Goal: Information Seeking & Learning: Compare options

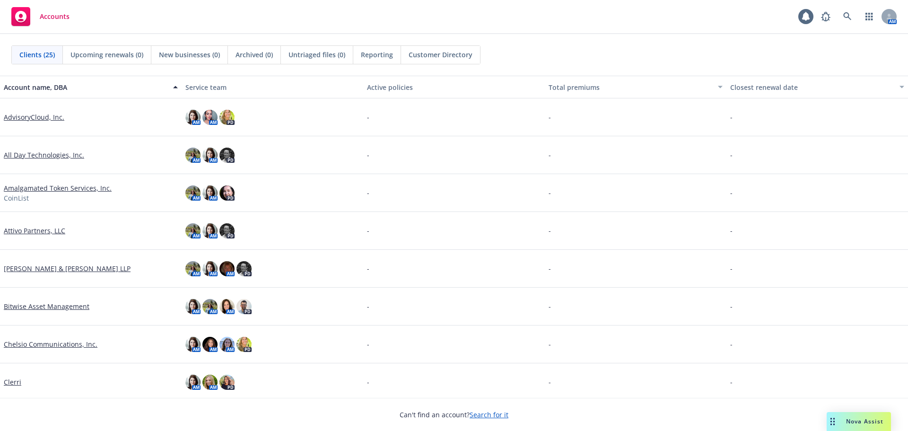
click at [15, 229] on link "Attivo Partners, LLC" at bounding box center [34, 231] width 61 height 10
click at [44, 228] on link "Attivo Partners, LLC" at bounding box center [34, 231] width 61 height 10
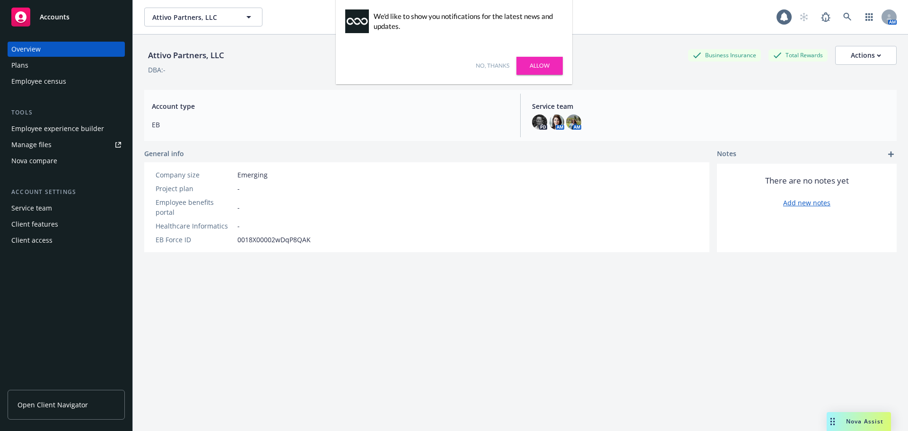
click at [43, 130] on div "Employee experience builder" at bounding box center [57, 128] width 93 height 15
click at [488, 61] on div "No, thanks Allow" at bounding box center [454, 65] width 236 height 37
click at [492, 65] on link "No, thanks" at bounding box center [493, 65] width 34 height 9
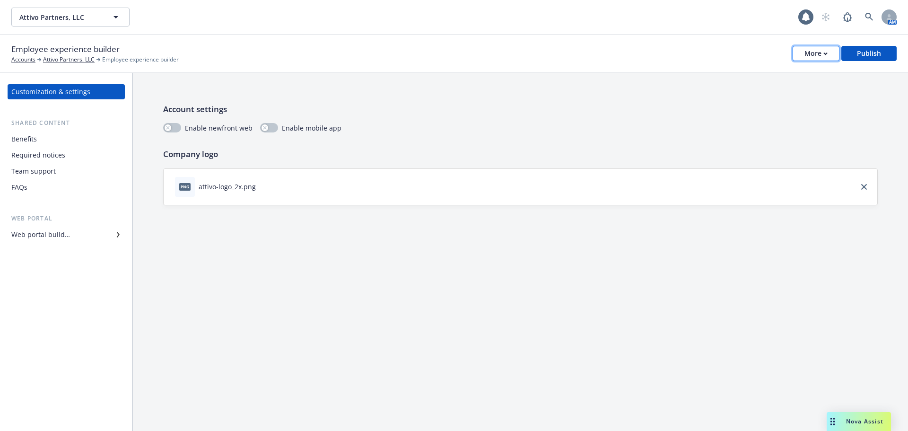
click at [825, 48] on div "More" at bounding box center [816, 53] width 23 height 14
click at [775, 78] on link "Copy preview link" at bounding box center [770, 74] width 140 height 19
click at [823, 57] on div "More" at bounding box center [816, 53] width 23 height 14
click at [756, 109] on link "Configure test user to preview app" at bounding box center [770, 112] width 140 height 19
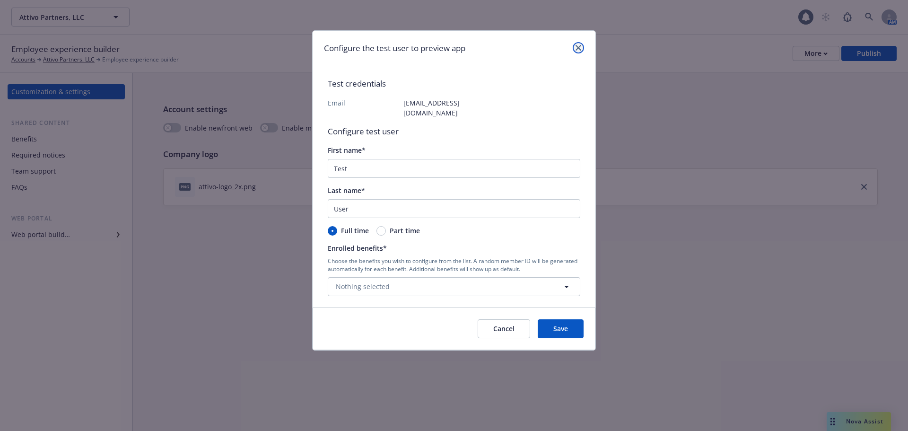
click at [579, 48] on icon "close" at bounding box center [579, 48] width 6 height 6
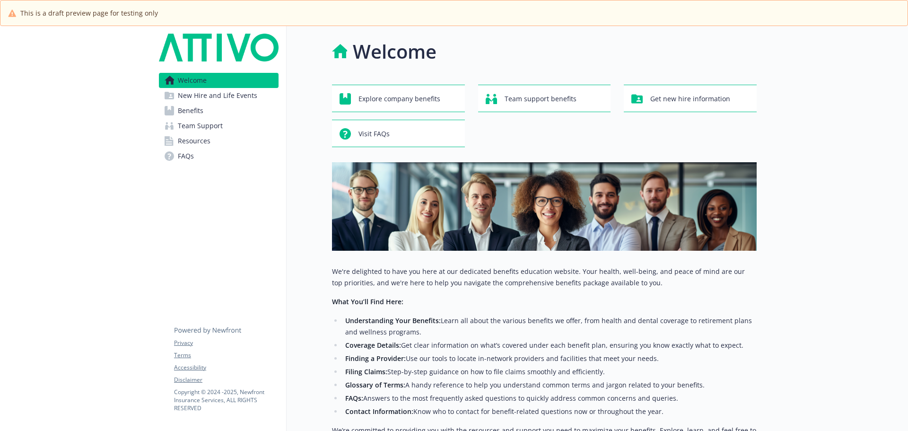
click at [207, 100] on span "New Hire and Life Events" at bounding box center [217, 95] width 79 height 15
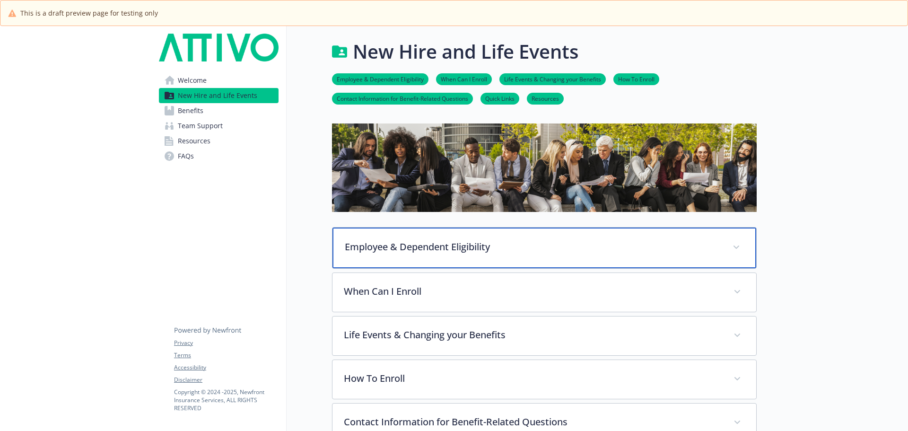
click at [448, 246] on p "Employee & Dependent Eligibility" at bounding box center [533, 247] width 376 height 14
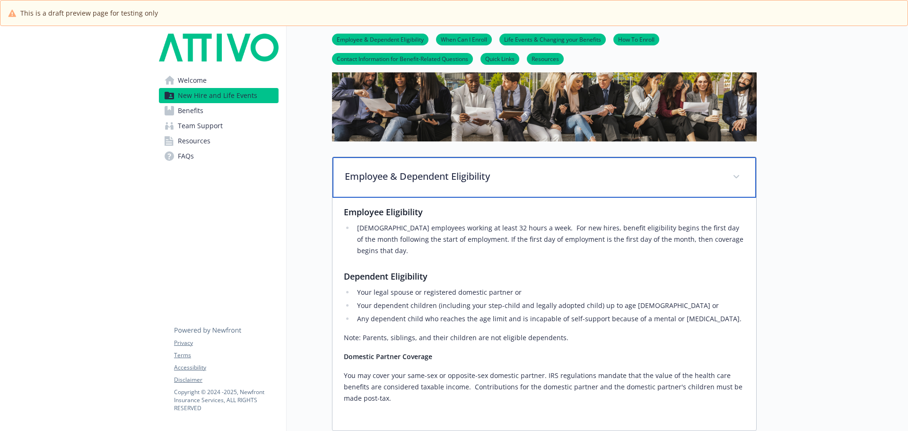
scroll to position [95, 0]
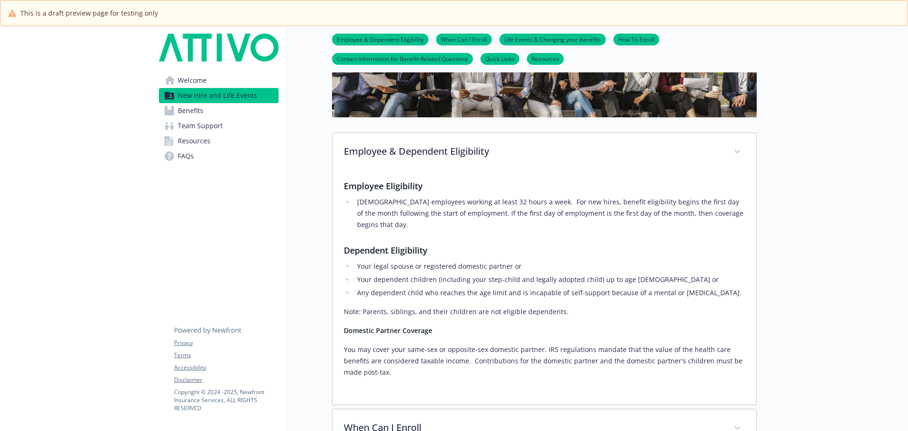
click at [206, 111] on link "Benefits" at bounding box center [219, 110] width 120 height 15
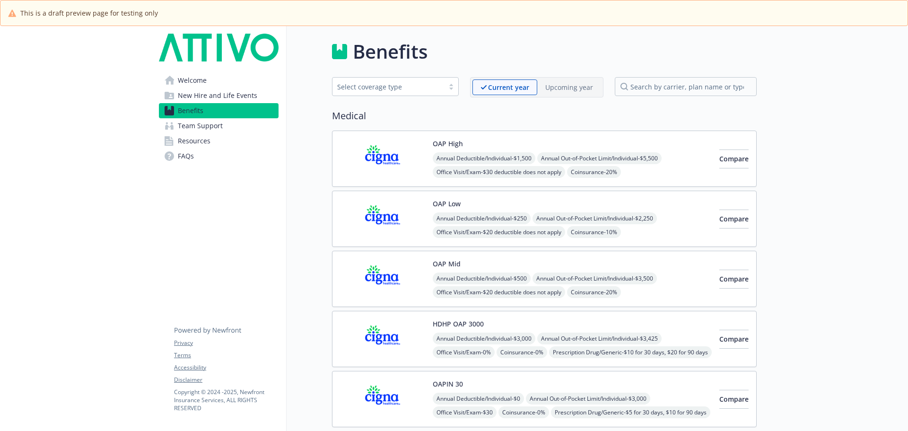
click at [400, 153] on img at bounding box center [382, 159] width 85 height 40
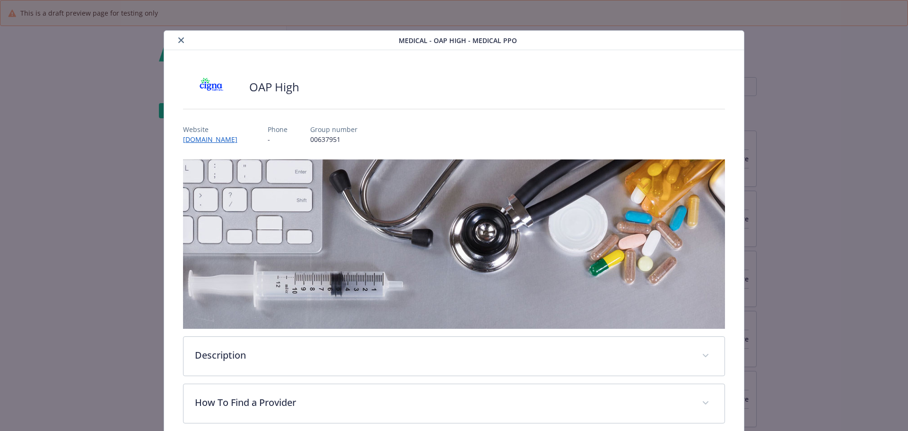
click at [180, 41] on icon "close" at bounding box center [181, 40] width 6 height 6
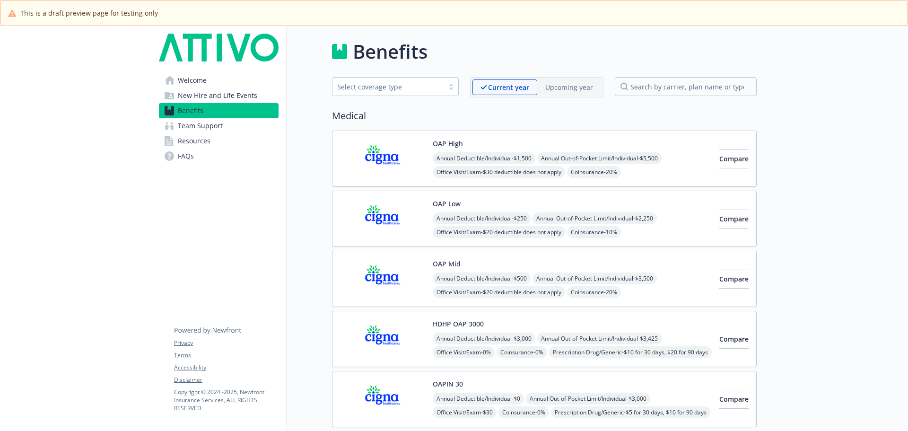
click at [631, 201] on div "OAP Low Annual Deductible/Individual - $250 Annual Out-of-Pocket Limit/Individu…" at bounding box center [572, 219] width 279 height 40
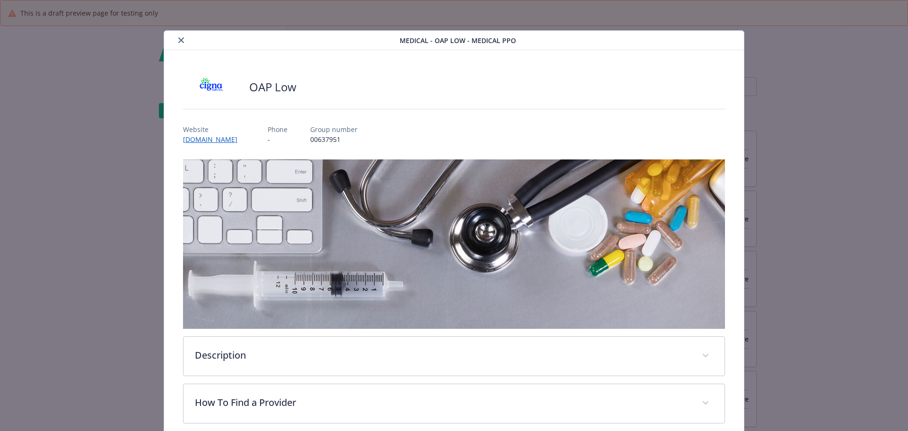
click at [184, 40] on button "close" at bounding box center [180, 40] width 11 height 11
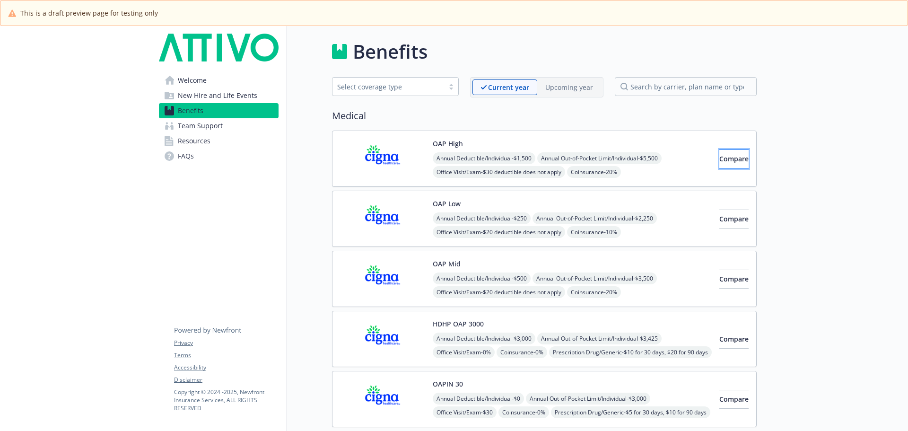
click at [719, 160] on span "Compare" at bounding box center [733, 158] width 29 height 9
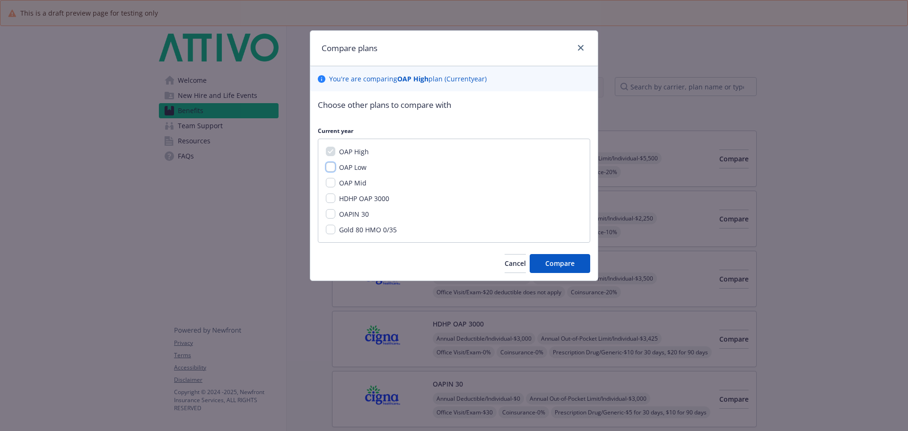
click at [331, 170] on input "OAP Low" at bounding box center [330, 166] width 9 height 9
checkbox input "true"
click at [330, 182] on input "OAP Mid" at bounding box center [330, 182] width 9 height 9
checkbox input "true"
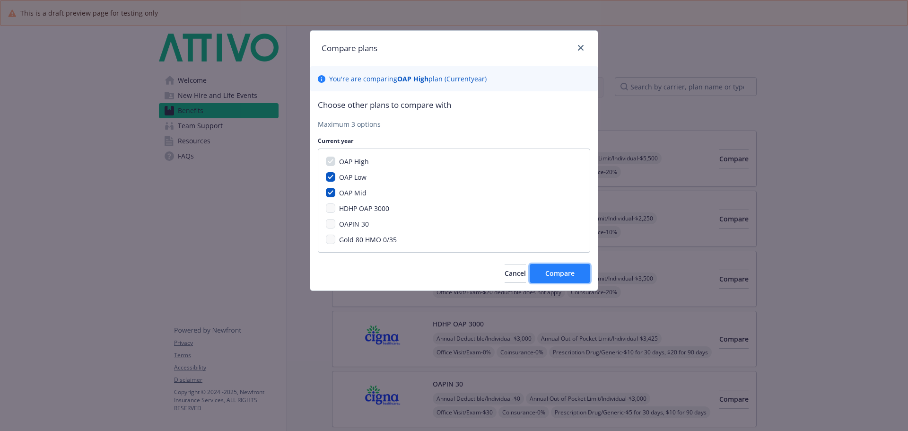
click at [569, 269] on span "Compare" at bounding box center [559, 273] width 29 height 9
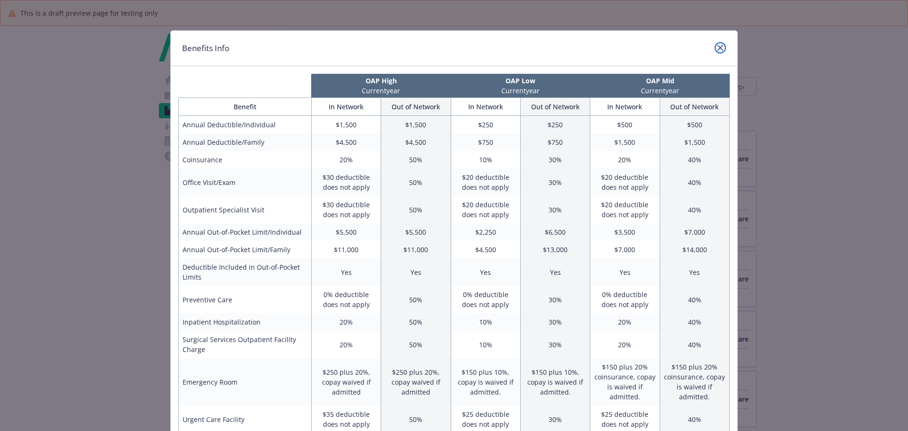
click at [717, 48] on icon "close" at bounding box center [720, 48] width 6 height 6
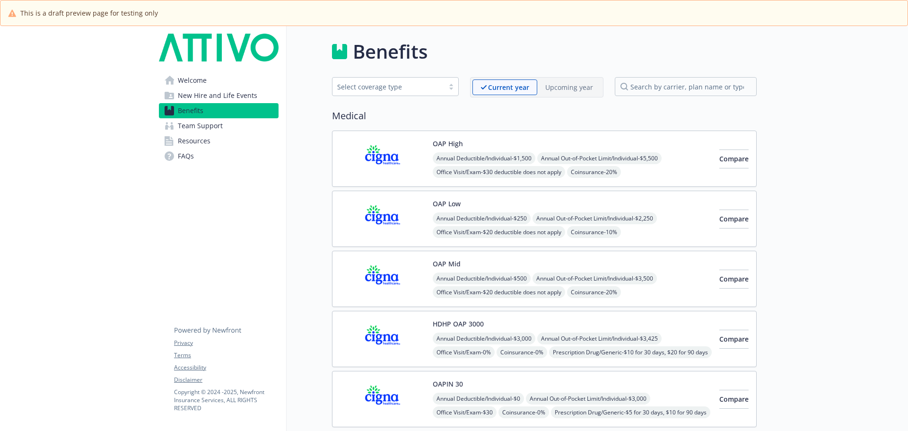
click at [211, 125] on span "Team Support" at bounding box center [200, 125] width 45 height 15
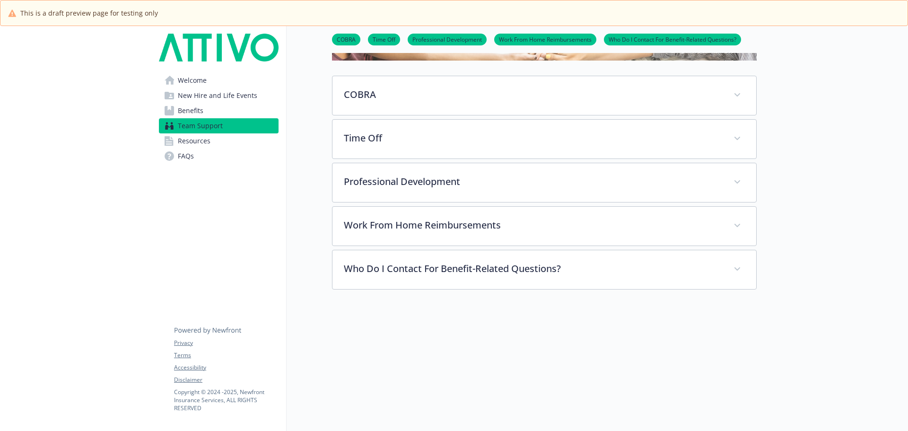
scroll to position [142, 0]
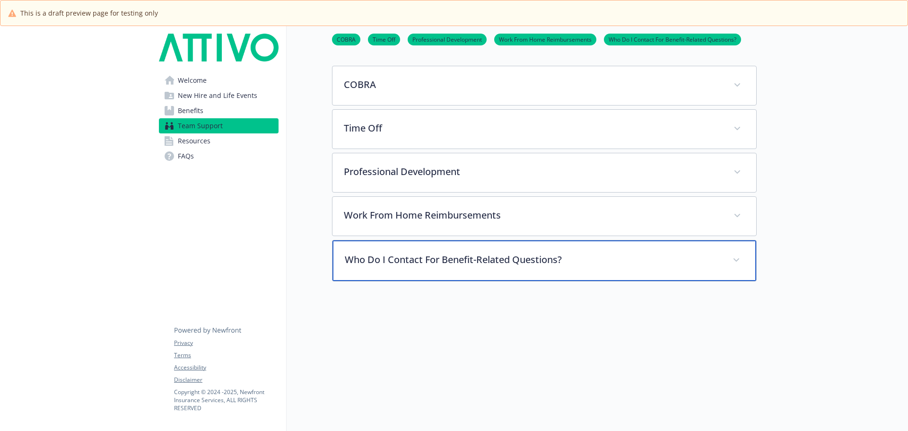
click at [438, 259] on p "Who Do I Contact For Benefit-Related Questions?" at bounding box center [533, 260] width 376 height 14
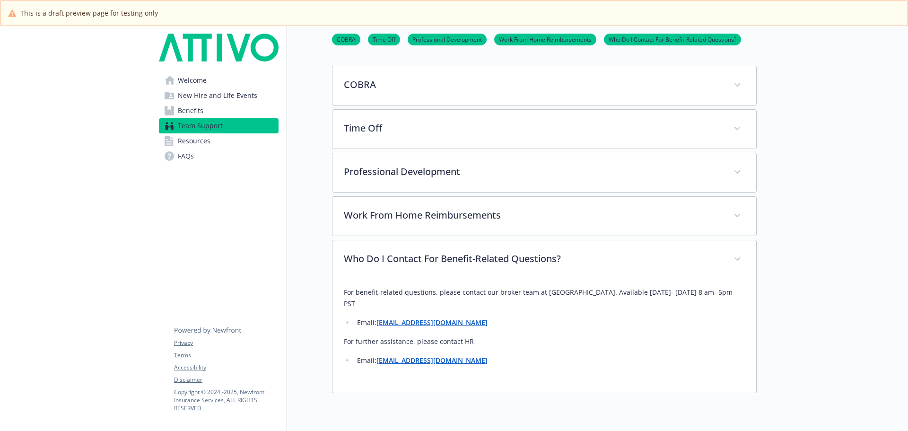
click at [189, 139] on span "Resources" at bounding box center [194, 140] width 33 height 15
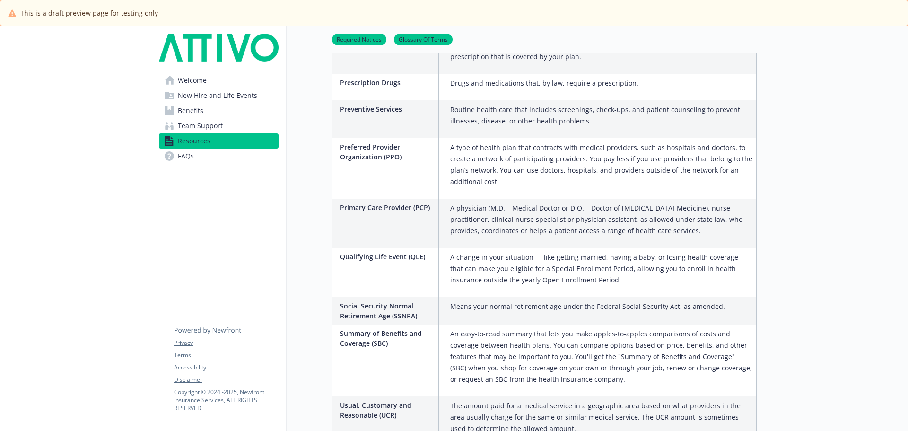
scroll to position [1374, 0]
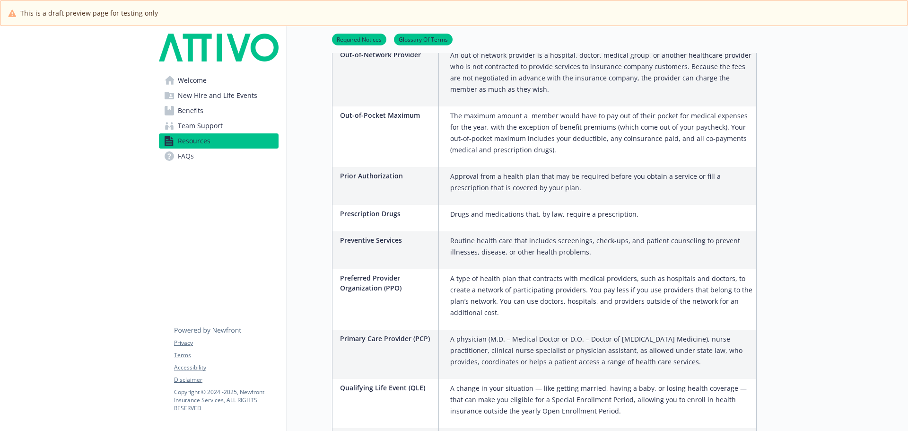
click at [182, 84] on span "Welcome" at bounding box center [192, 80] width 29 height 15
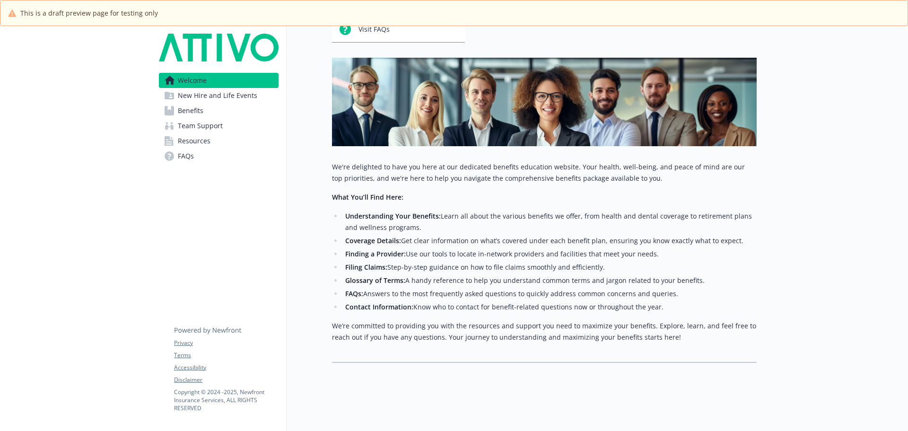
click at [209, 92] on span "New Hire and Life Events" at bounding box center [217, 95] width 79 height 15
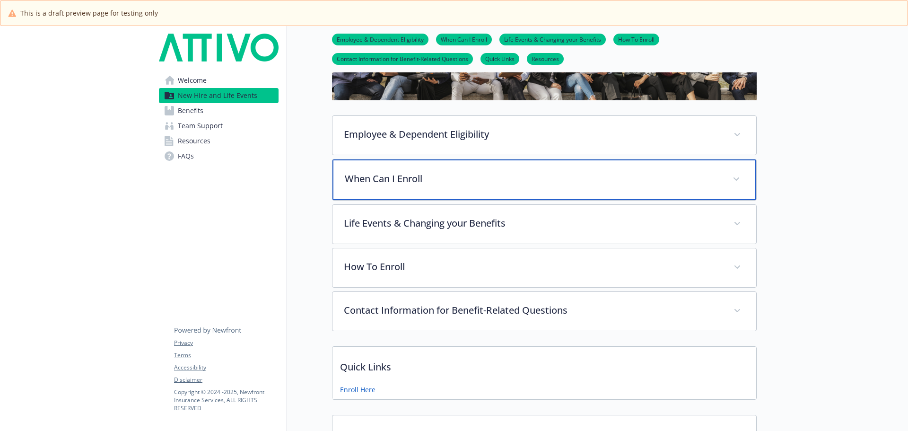
click at [391, 184] on p "When Can I Enroll" at bounding box center [533, 179] width 376 height 14
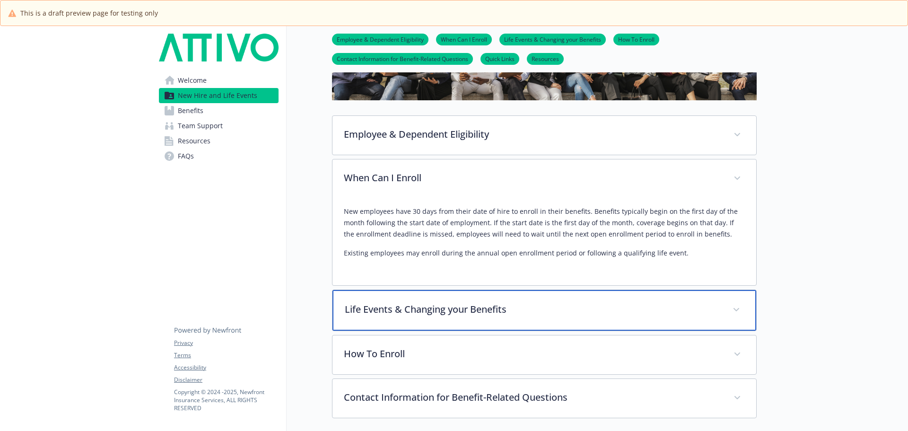
click at [479, 311] on p "Life Events & Changing your Benefits" at bounding box center [533, 309] width 376 height 14
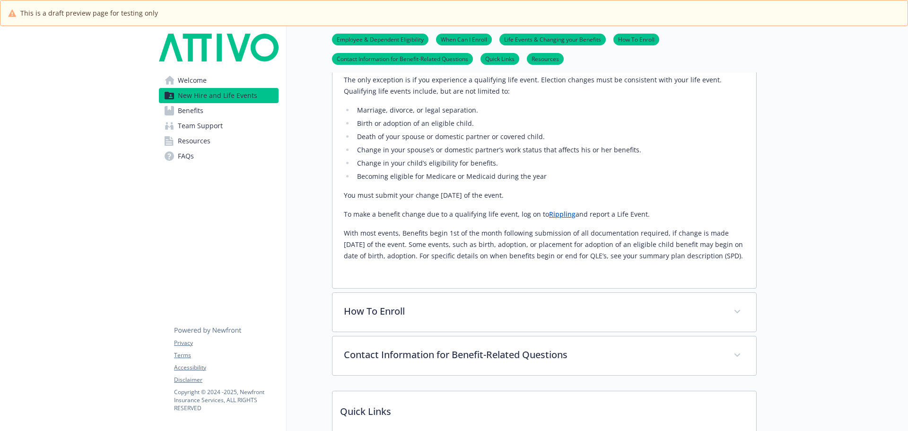
scroll to position [395, 0]
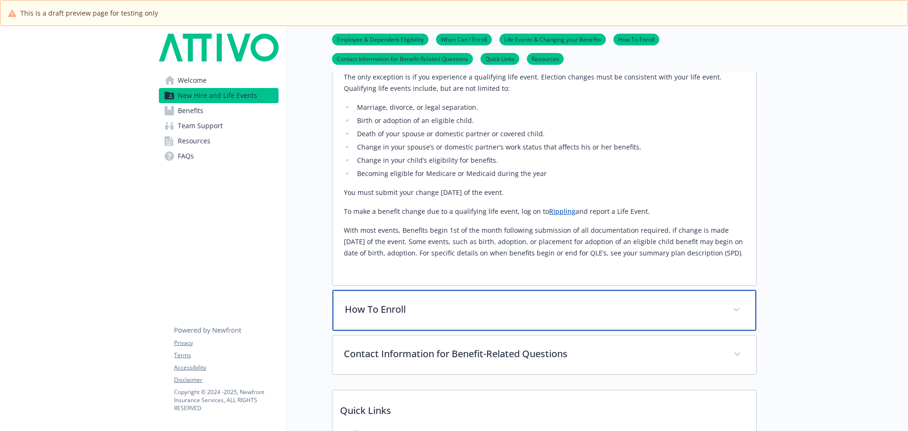
click at [483, 308] on p "How To Enroll" at bounding box center [533, 309] width 376 height 14
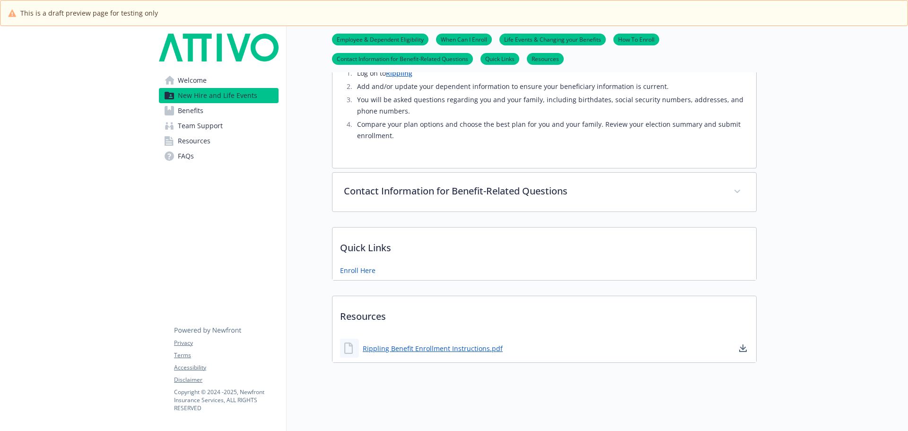
scroll to position [675, 0]
click at [191, 78] on span "Welcome" at bounding box center [192, 80] width 29 height 15
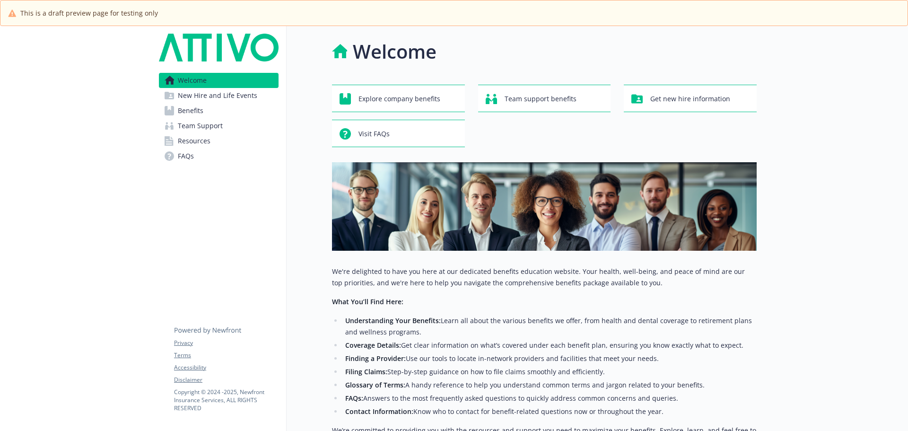
click at [223, 101] on span "New Hire and Life Events" at bounding box center [217, 95] width 79 height 15
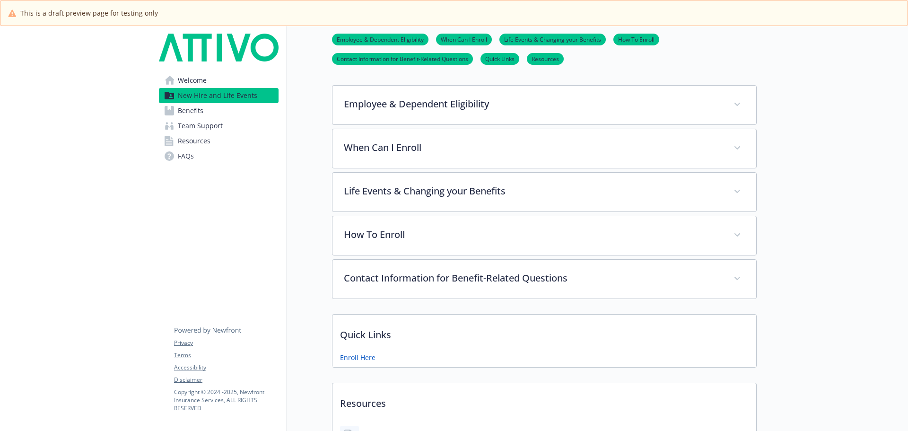
scroll to position [189, 0]
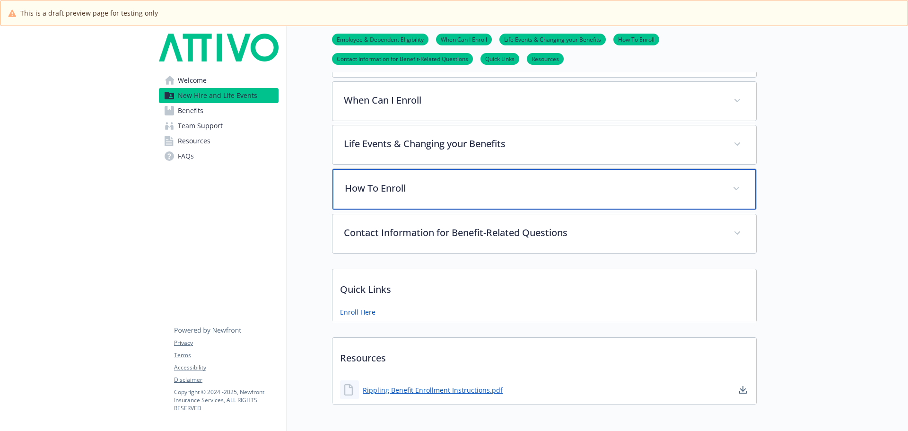
click at [426, 175] on div "How To Enroll" at bounding box center [544, 189] width 424 height 41
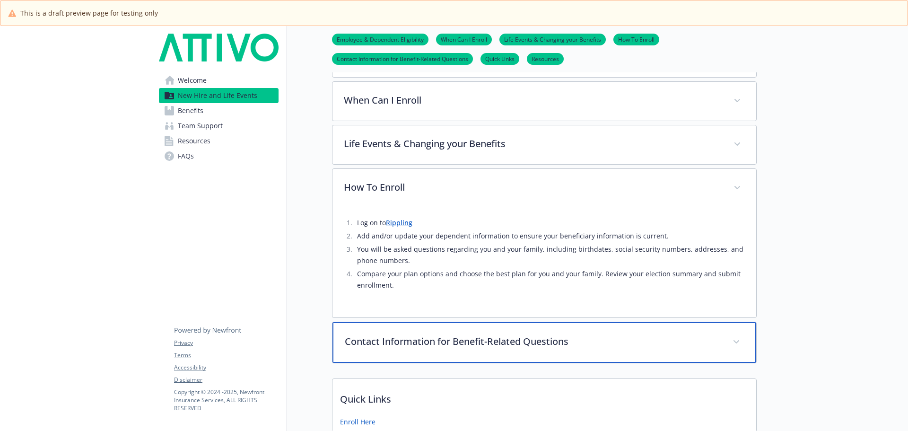
click at [410, 349] on div "Contact Information for Benefit-Related Questions" at bounding box center [544, 342] width 424 height 41
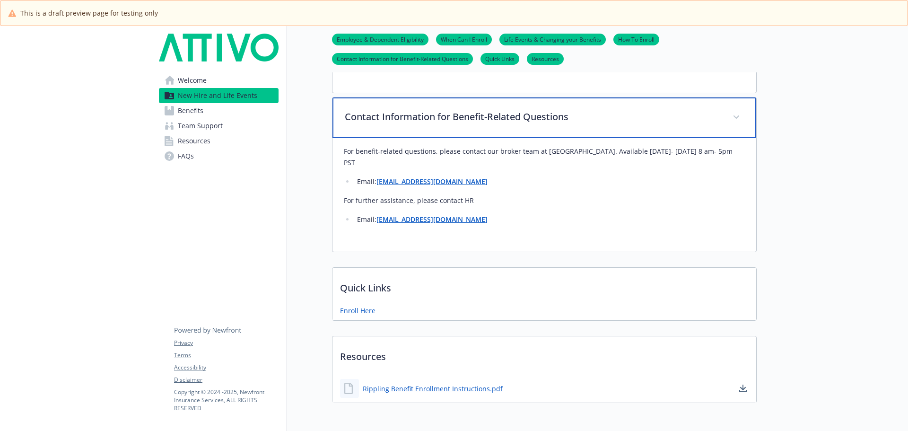
scroll to position [426, 0]
